Goal: Task Accomplishment & Management: Manage account settings

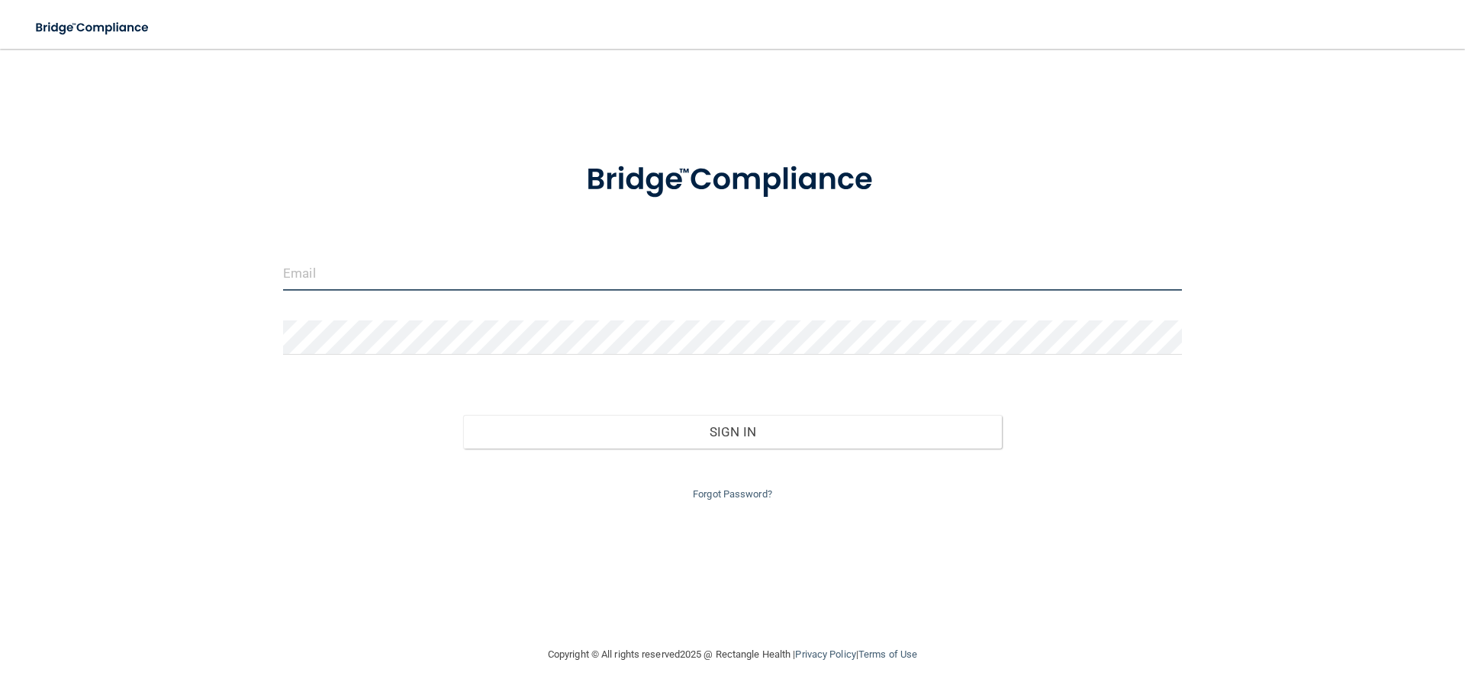
click at [312, 283] on input "email" at bounding box center [732, 273] width 899 height 34
click at [0, 695] on com-1password-button at bounding box center [0, 695] width 0 height 0
type input "[PERSON_NAME][EMAIL_ADDRESS][DOMAIN_NAME]"
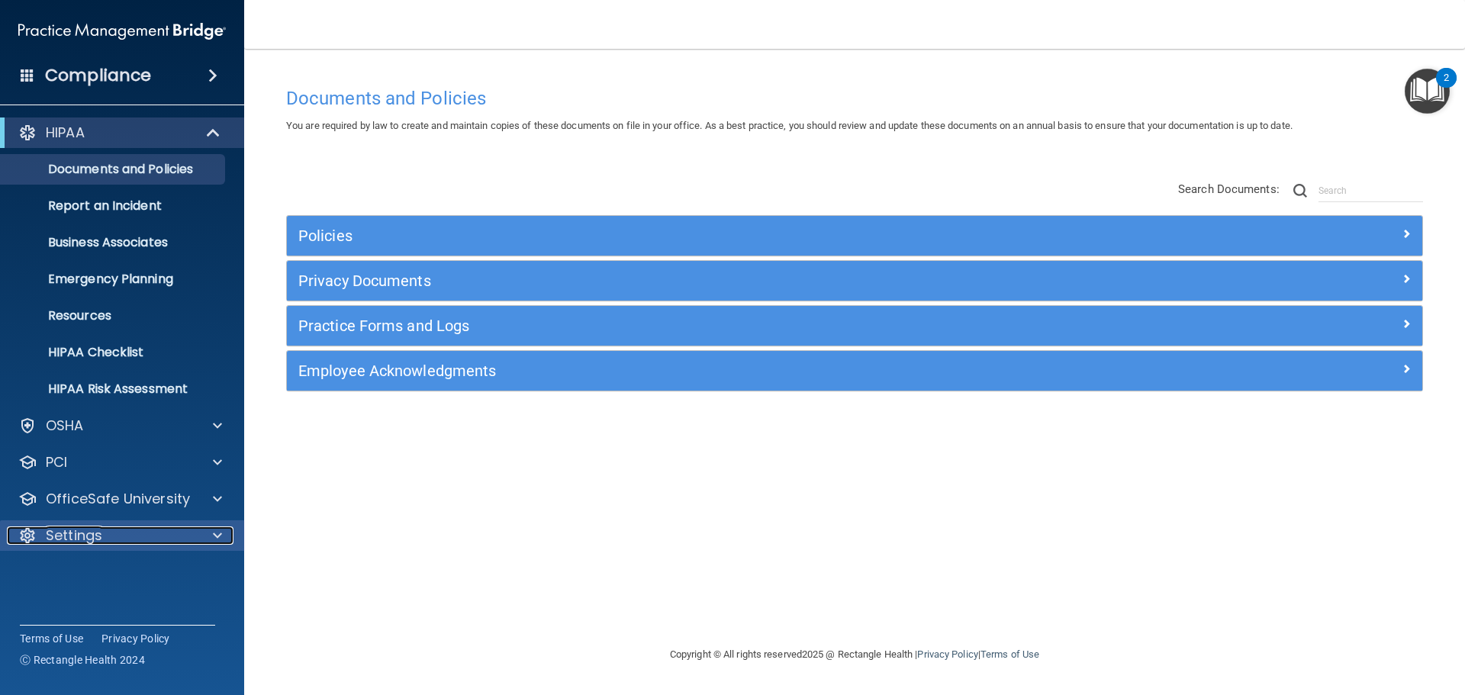
click at [213, 534] on span at bounding box center [217, 536] width 9 height 18
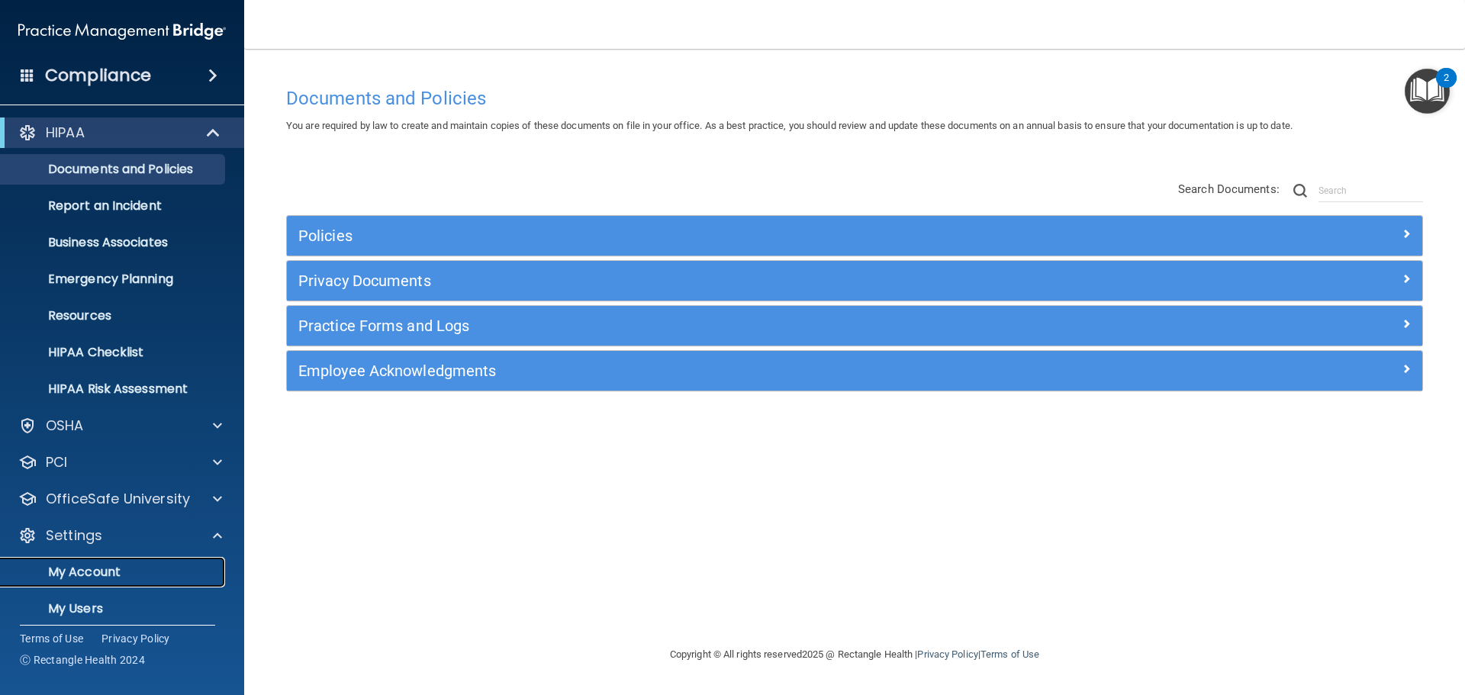
click at [79, 566] on p "My Account" at bounding box center [114, 572] width 208 height 15
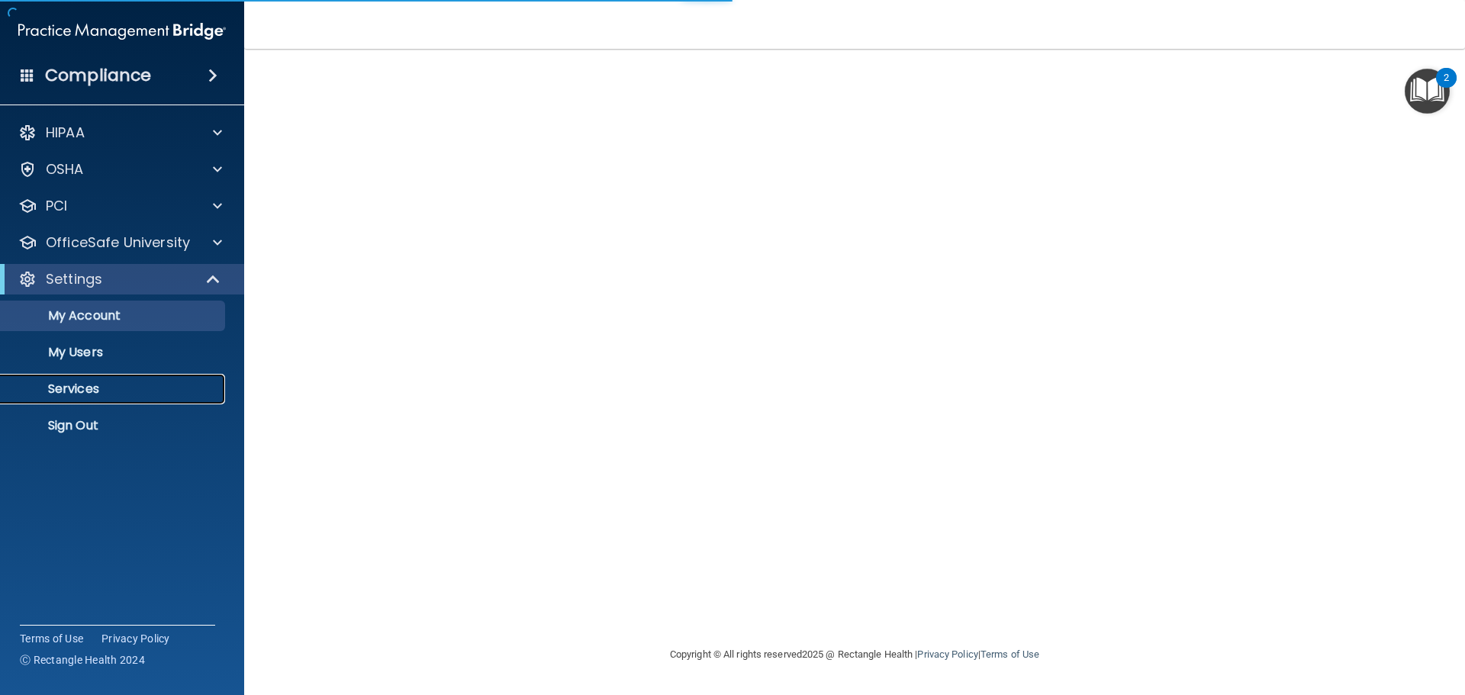
click at [87, 392] on p "Services" at bounding box center [114, 389] width 208 height 15
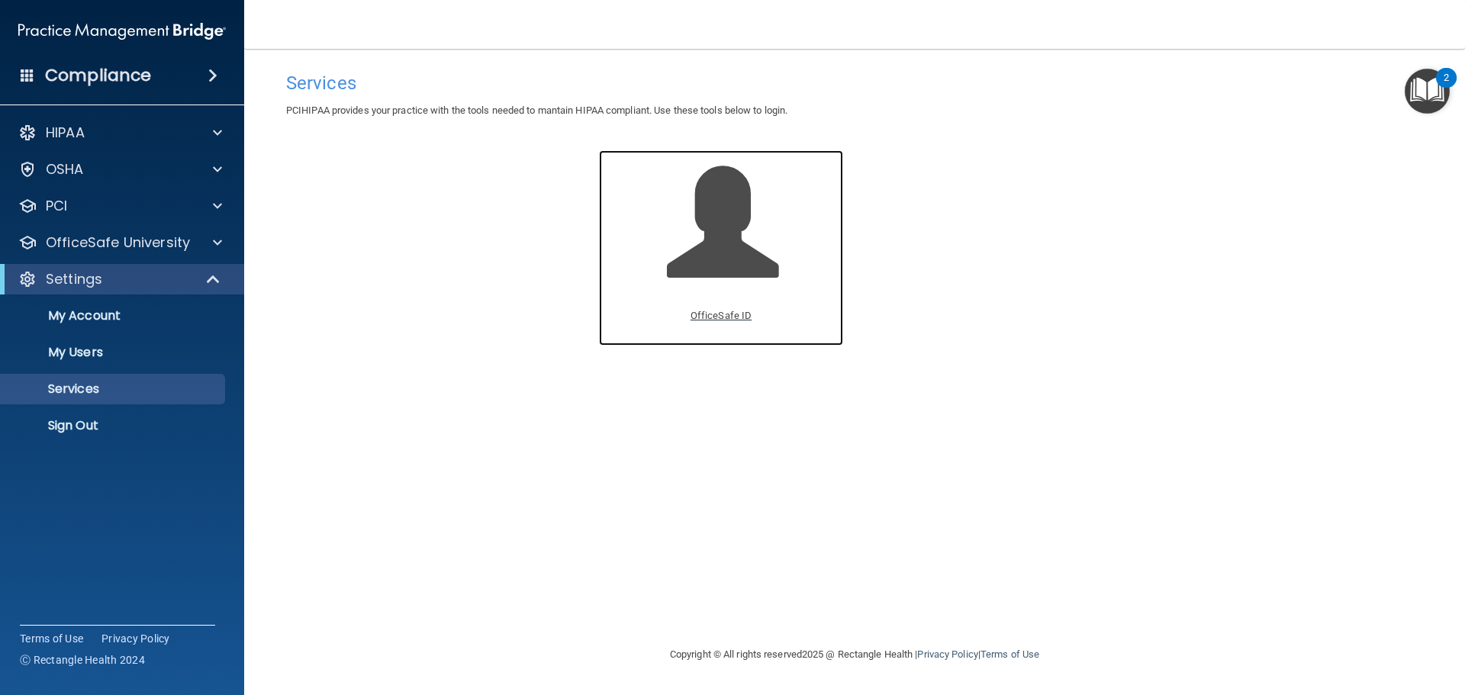
click at [731, 323] on p "OfficeSafe ID" at bounding box center [721, 316] width 61 height 18
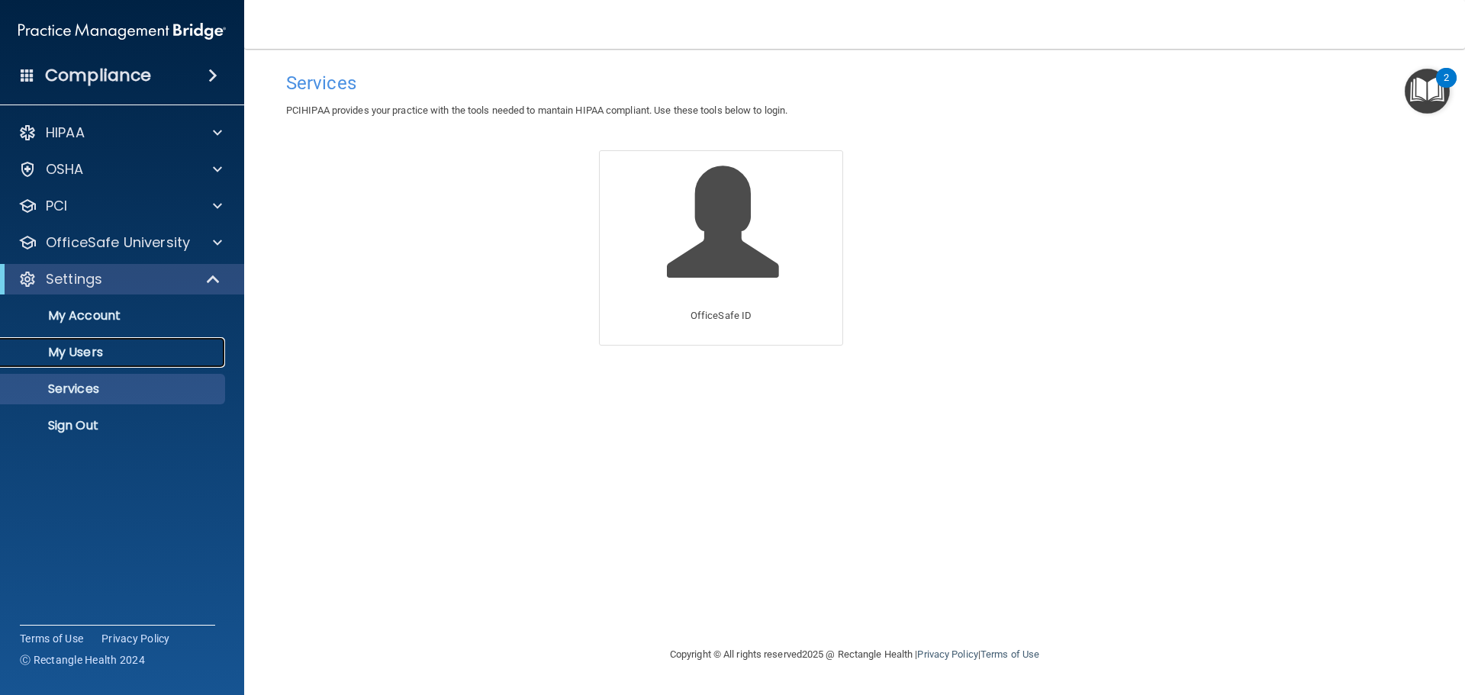
click at [83, 350] on p "My Users" at bounding box center [114, 352] width 208 height 15
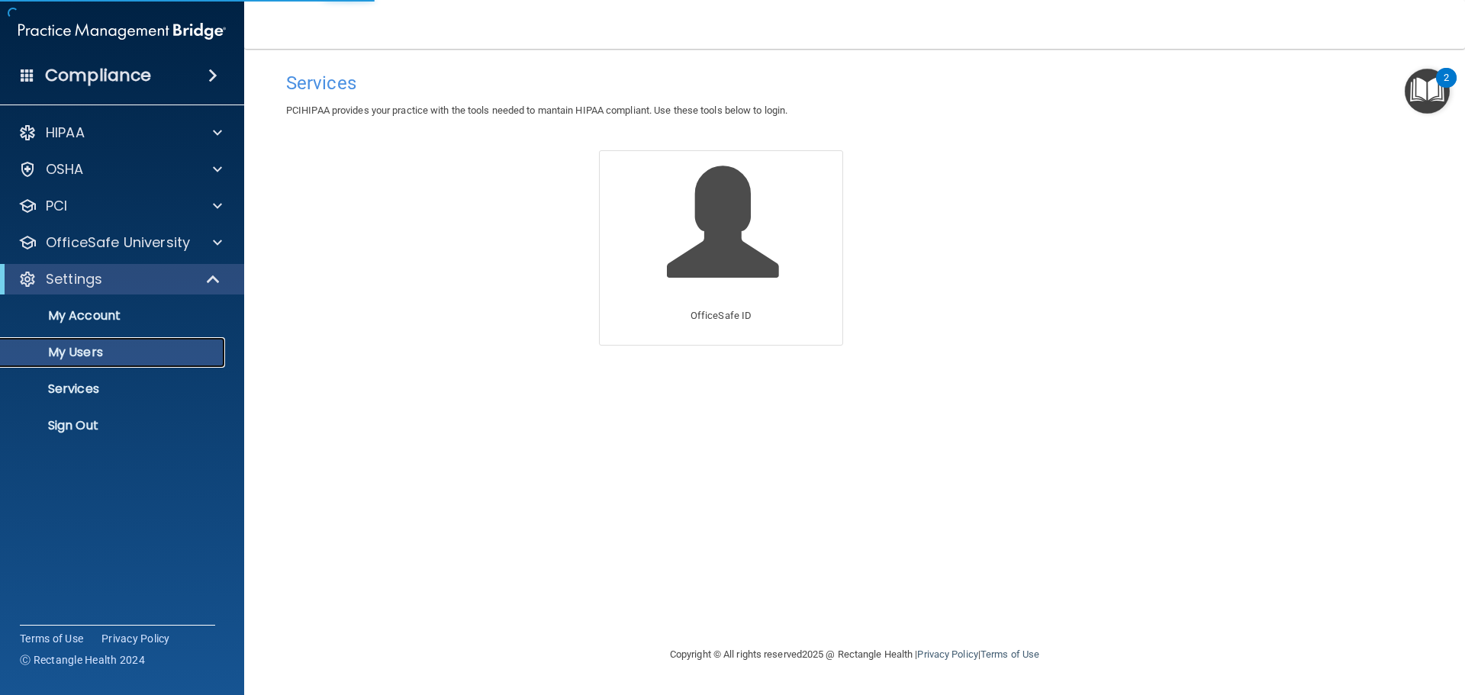
select select "20"
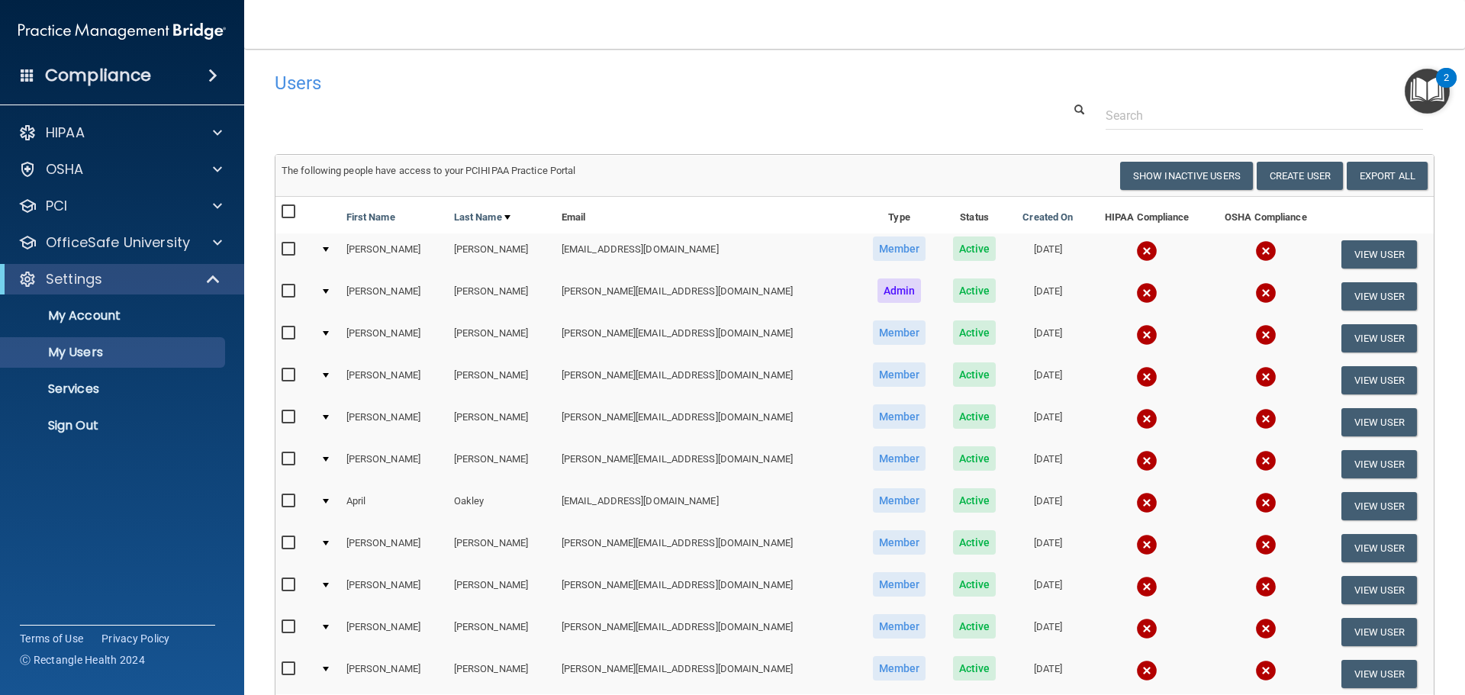
click at [1425, 97] on img "Open Resource Center, 2 new notifications" at bounding box center [1427, 91] width 45 height 45
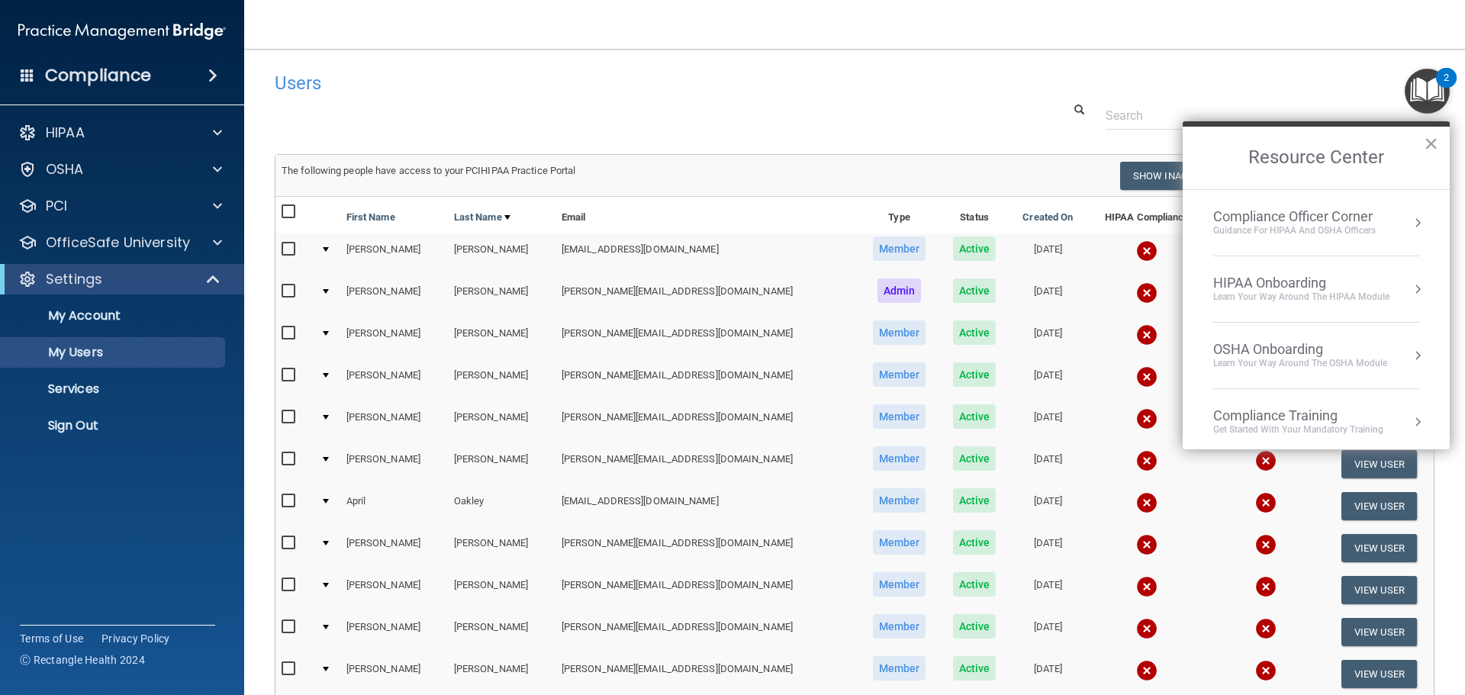
click at [1427, 101] on img "Open Resource Center, 2 new notifications" at bounding box center [1427, 91] width 45 height 45
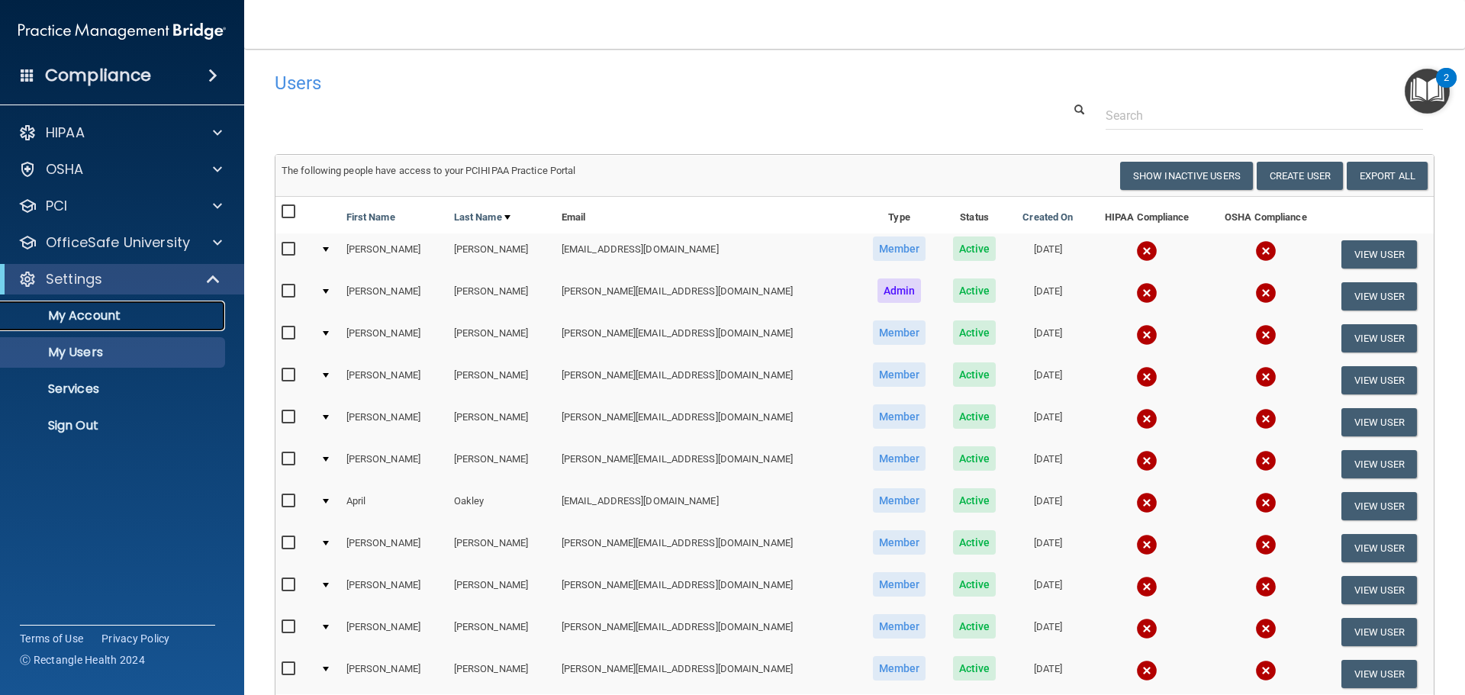
click at [82, 302] on link "My Account" at bounding box center [105, 316] width 240 height 31
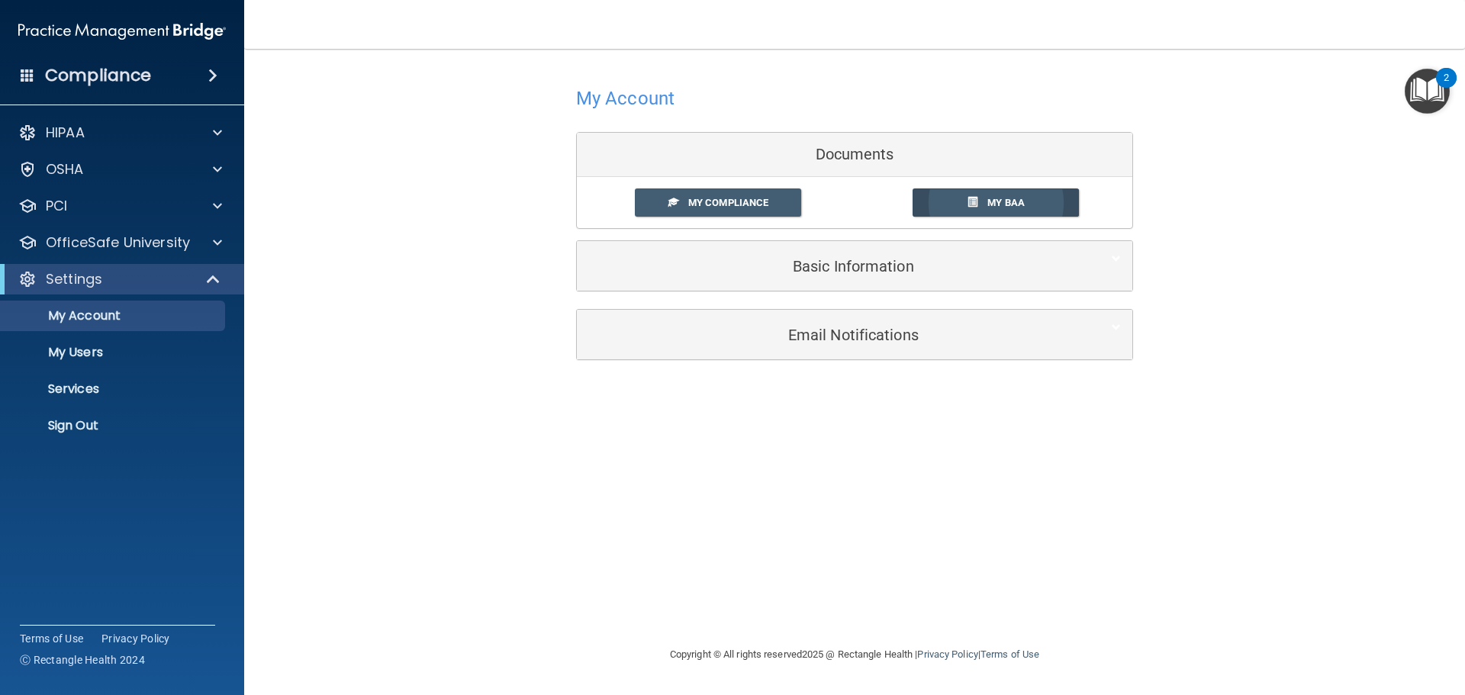
click at [1002, 200] on span "My BAA" at bounding box center [1006, 202] width 37 height 11
